Goal: Transaction & Acquisition: Purchase product/service

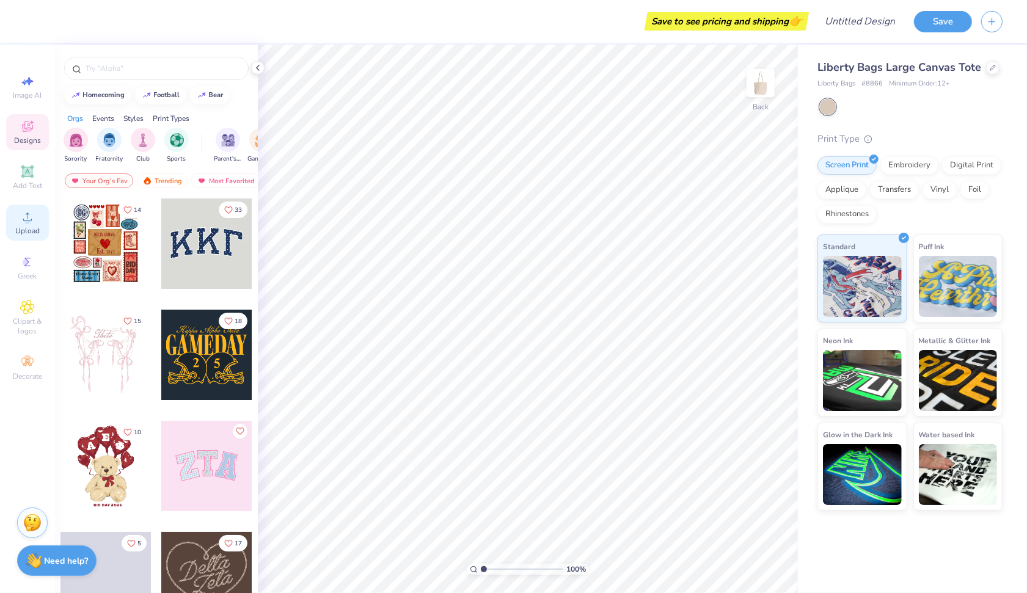
click at [31, 222] on icon at bounding box center [27, 217] width 15 height 15
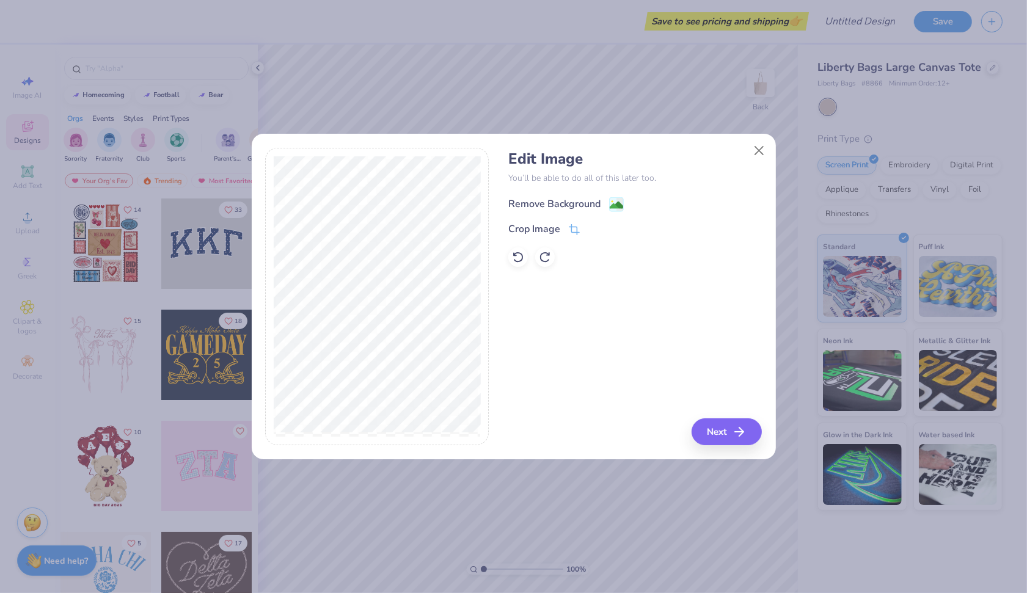
click at [603, 208] on div "Remove Background" at bounding box center [565, 204] width 115 height 15
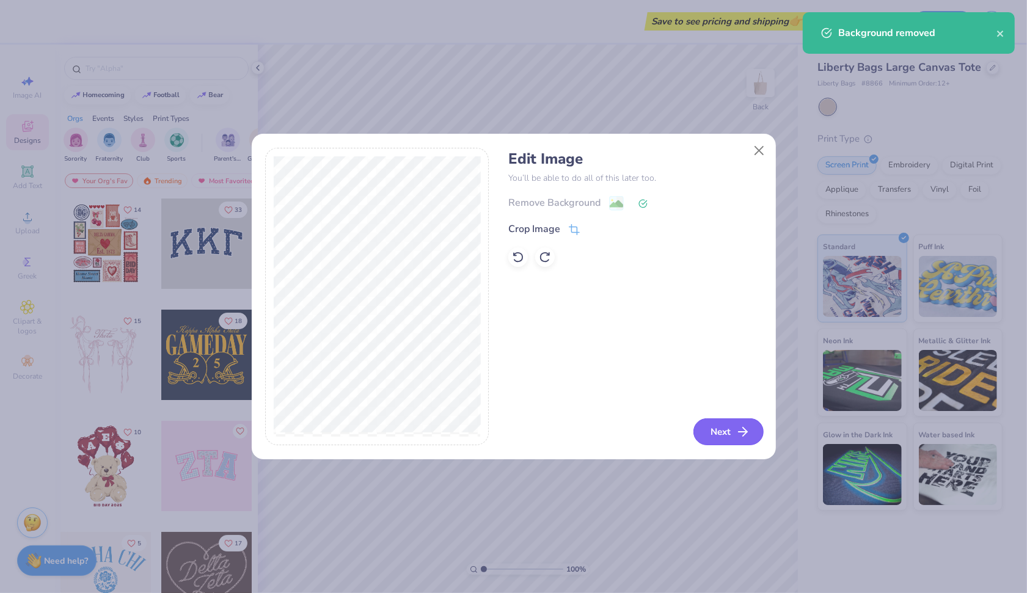
click at [725, 428] on button "Next" at bounding box center [729, 432] width 70 height 27
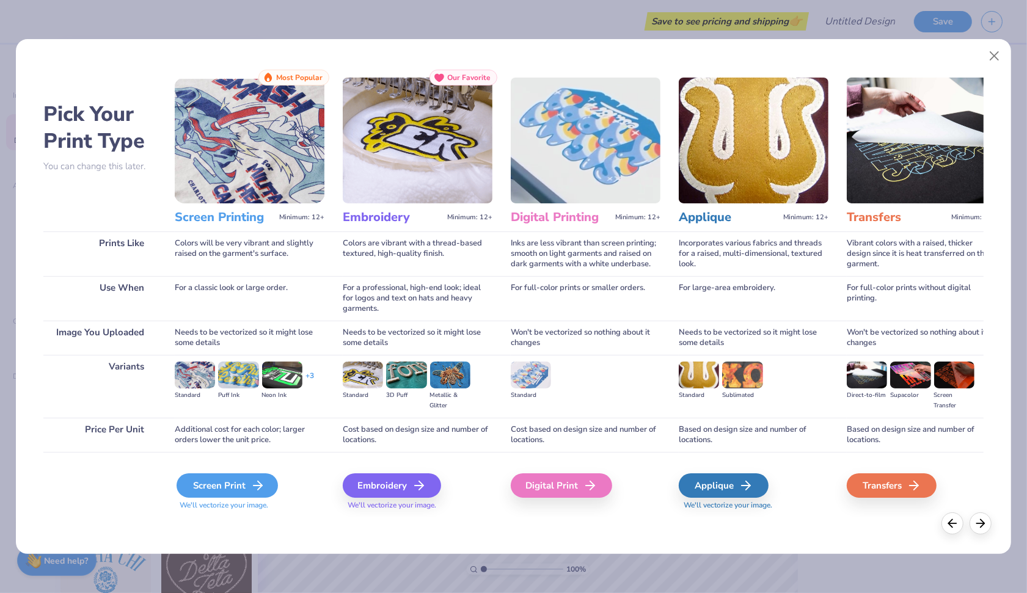
click at [255, 478] on div "Screen Print" at bounding box center [227, 486] width 101 height 24
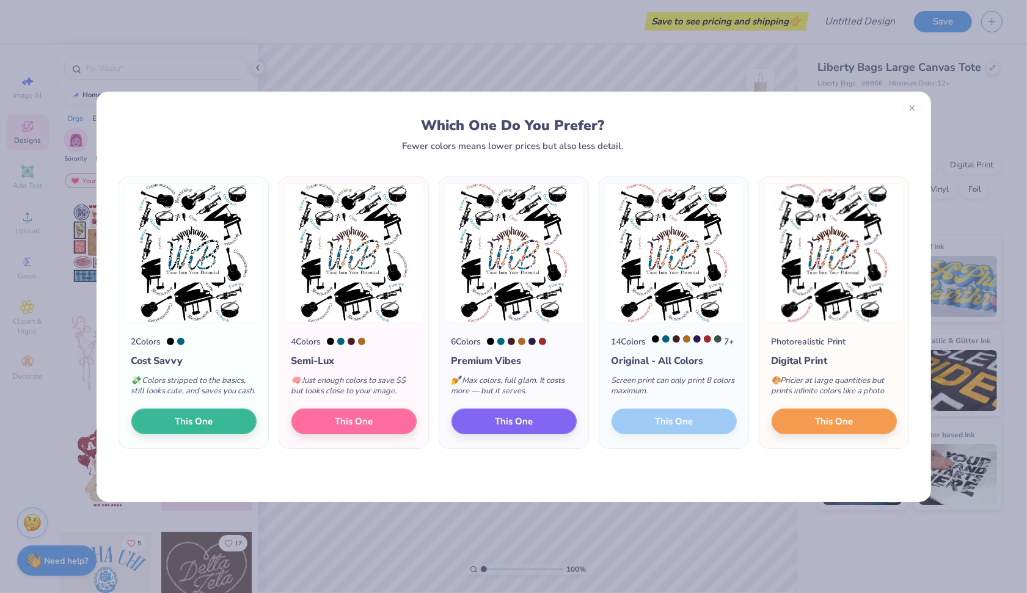
click at [220, 449] on div "2 Colors Cost Savvy 💸 Colors stripped to the basics, still looks cute, and save…" at bounding box center [193, 386] width 149 height 126
click at [220, 433] on button "This One" at bounding box center [193, 420] width 125 height 26
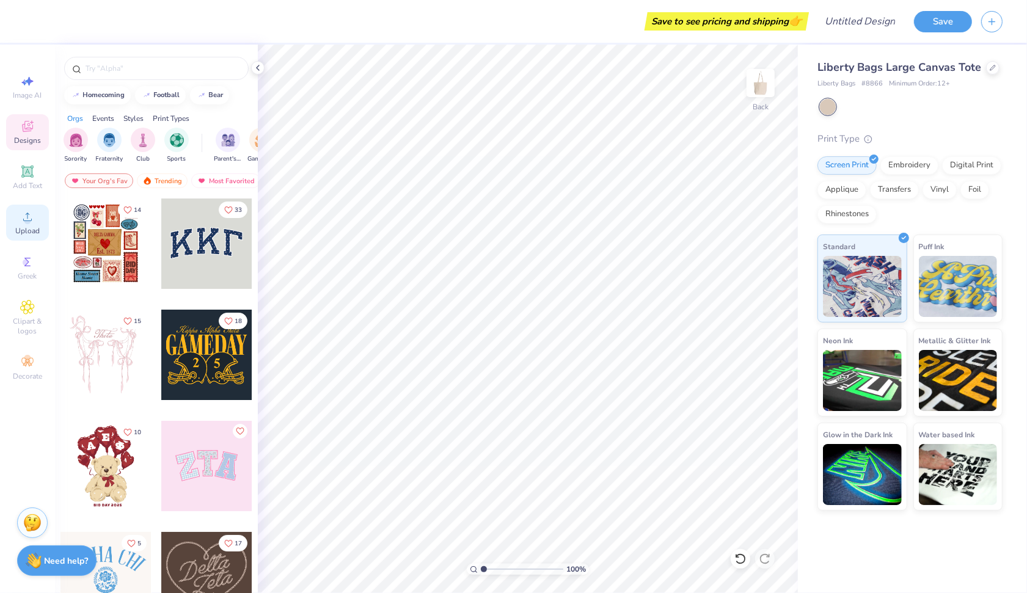
click at [26, 223] on circle at bounding box center [27, 221] width 7 height 7
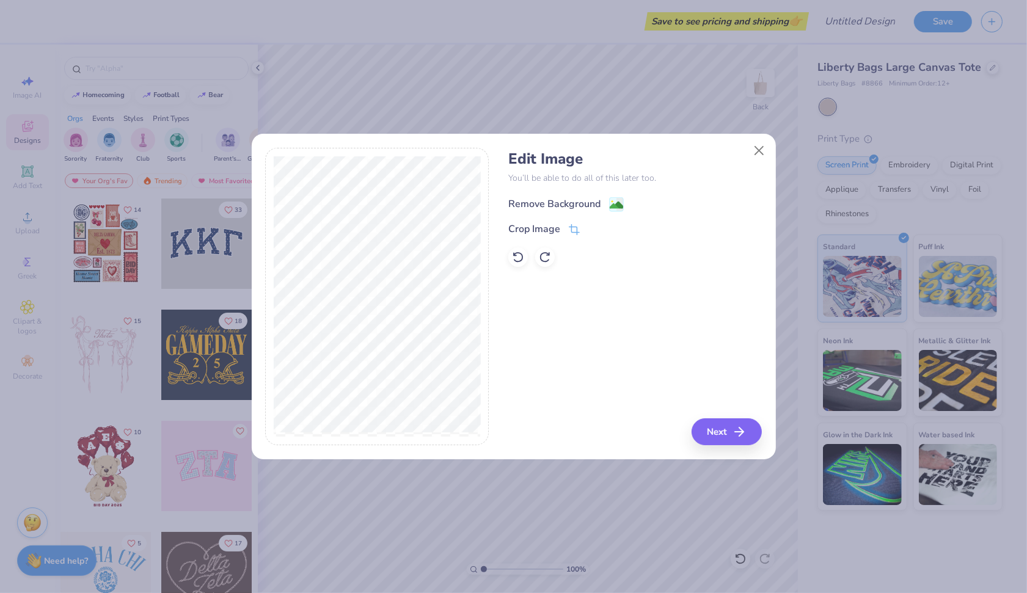
click at [614, 199] on image at bounding box center [616, 205] width 13 height 13
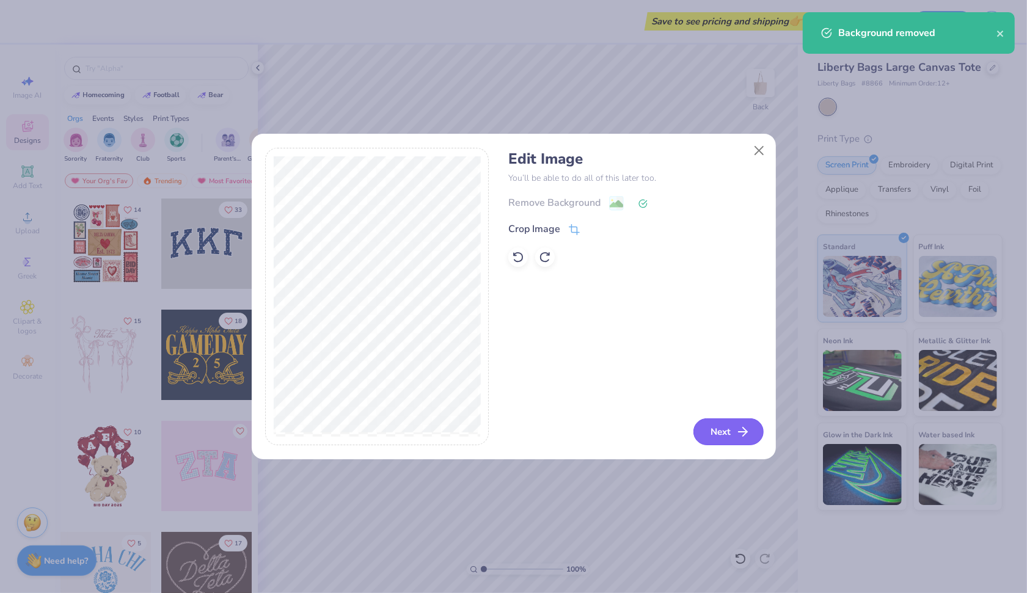
click at [734, 433] on button "Next" at bounding box center [729, 432] width 70 height 27
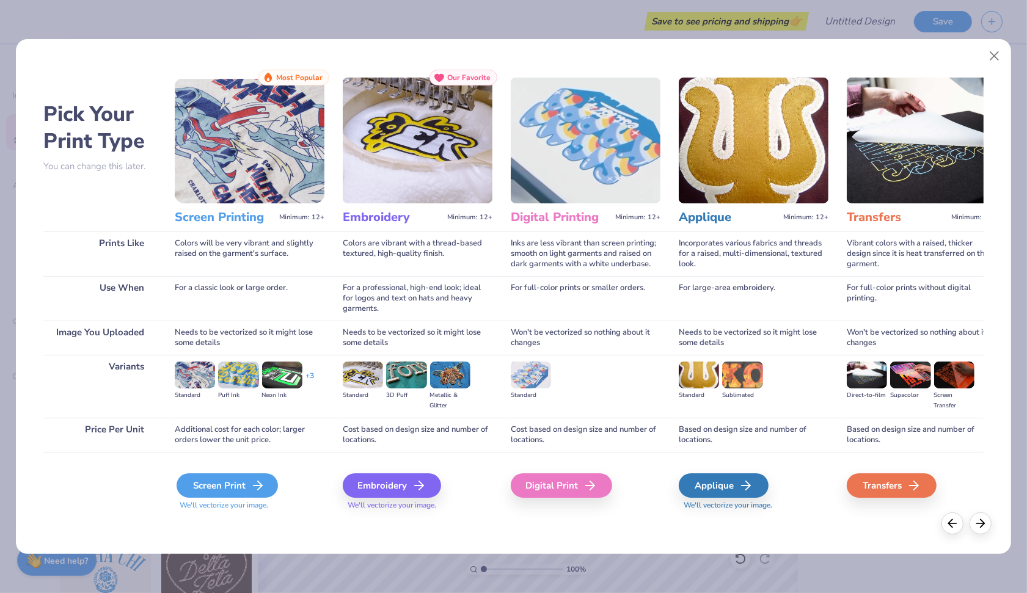
click at [202, 488] on div "Screen Print" at bounding box center [227, 486] width 101 height 24
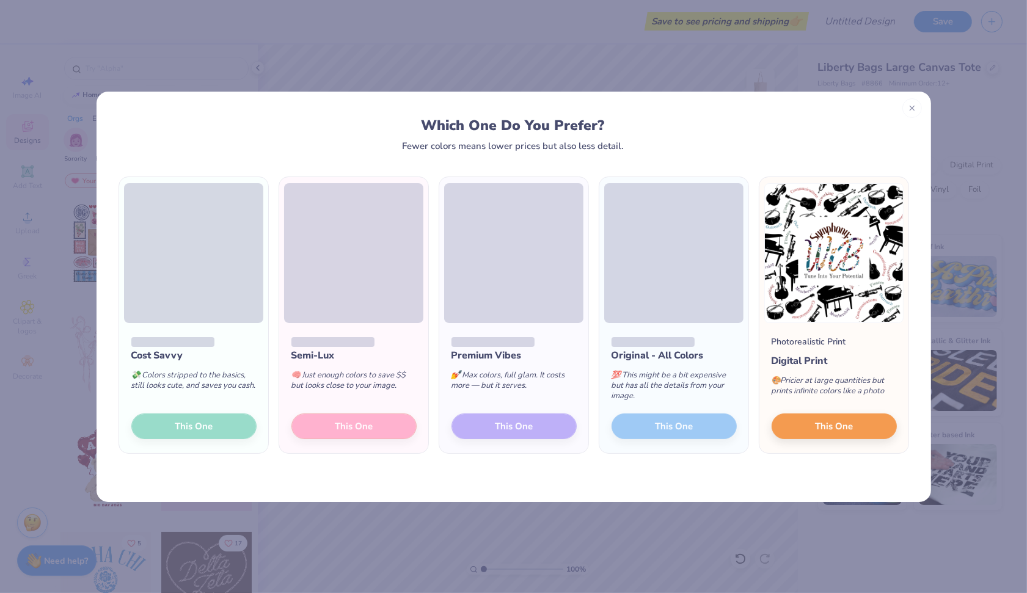
click at [519, 426] on div "Premium Vibes 💅 Max colors, full glam. It costs more — but it serves. This One" at bounding box center [513, 388] width 149 height 131
